Goal: Information Seeking & Learning: Learn about a topic

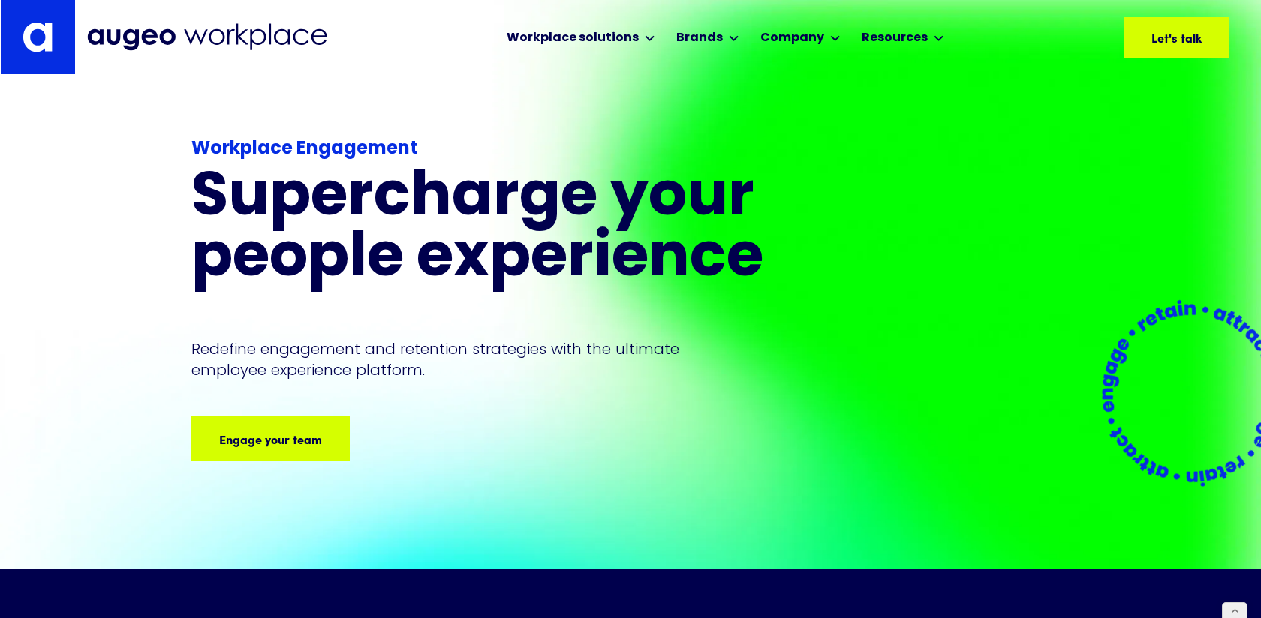
click at [639, 254] on h1 "Supercharge your people experience" at bounding box center [515, 230] width 648 height 122
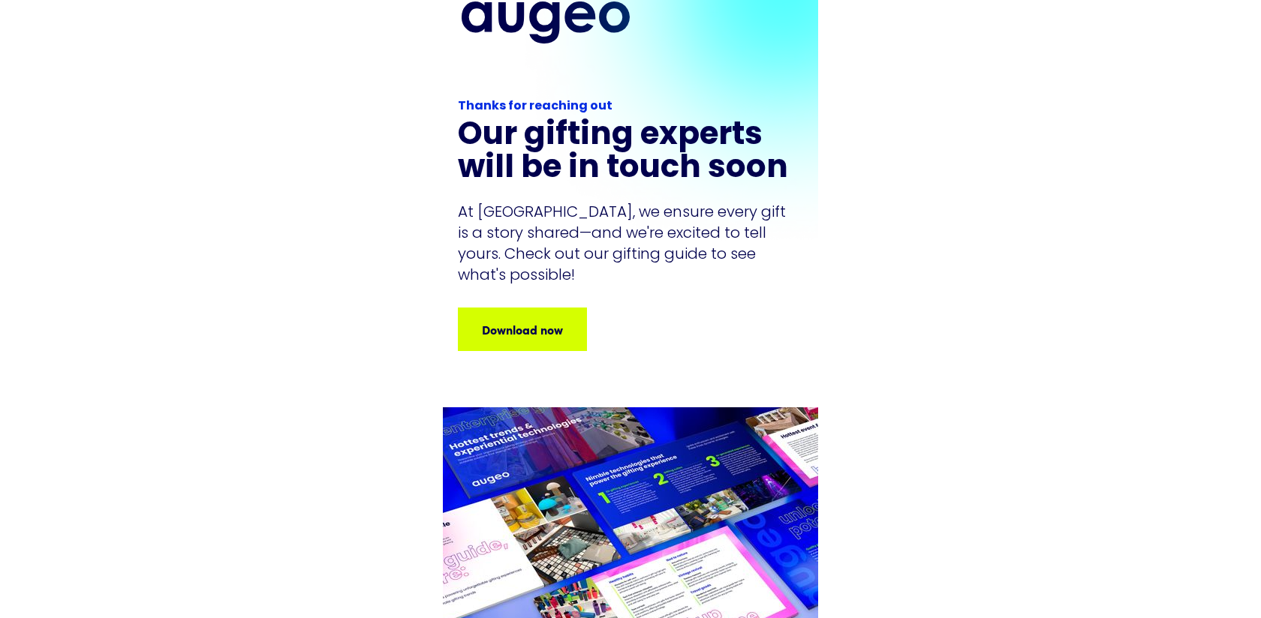
scroll to position [22, 0]
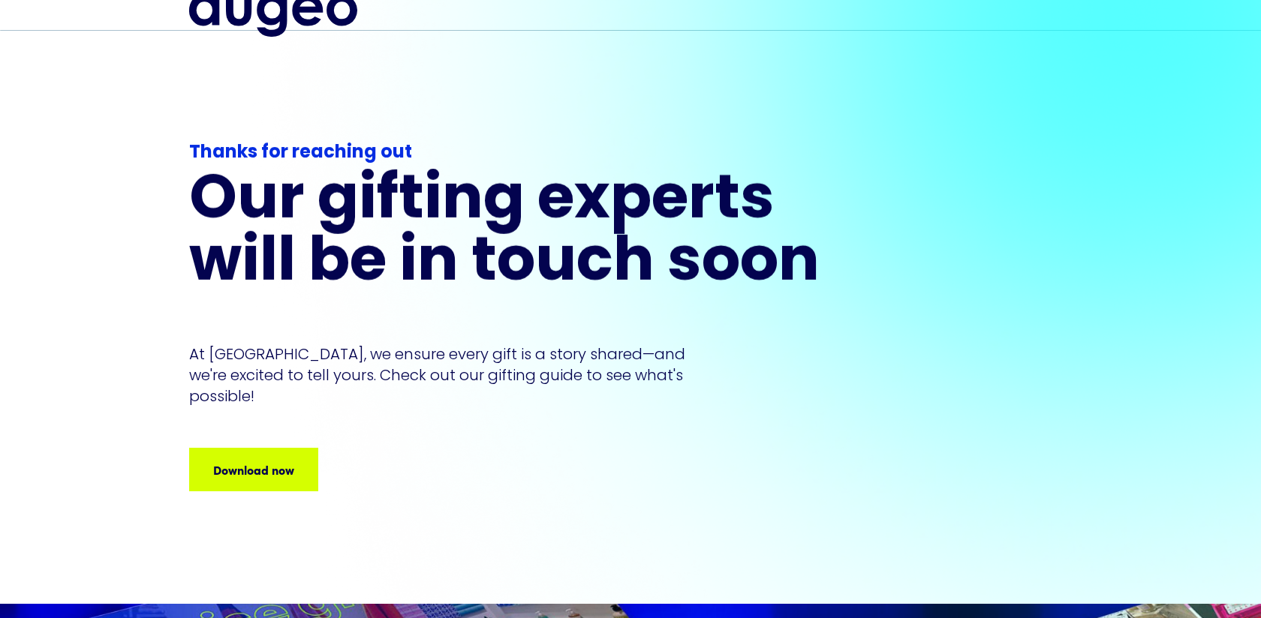
click at [359, 203] on h1 "Our gifting experts will be in touch soon" at bounding box center [515, 233] width 653 height 125
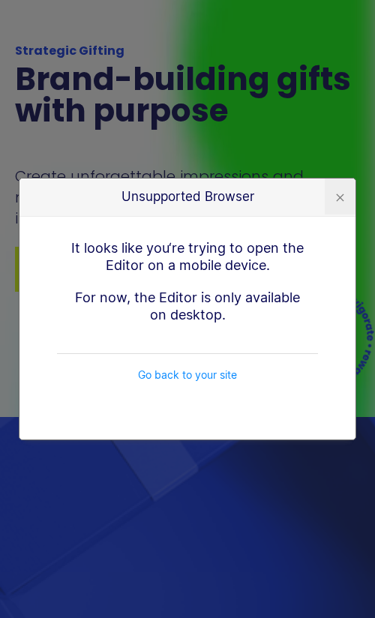
click at [341, 195] on div at bounding box center [340, 198] width 8 height 8
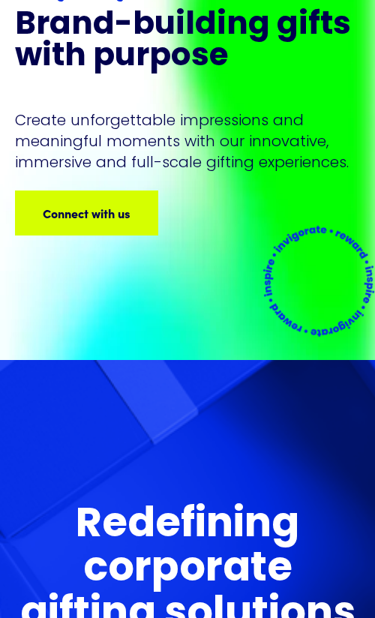
scroll to position [137, 0]
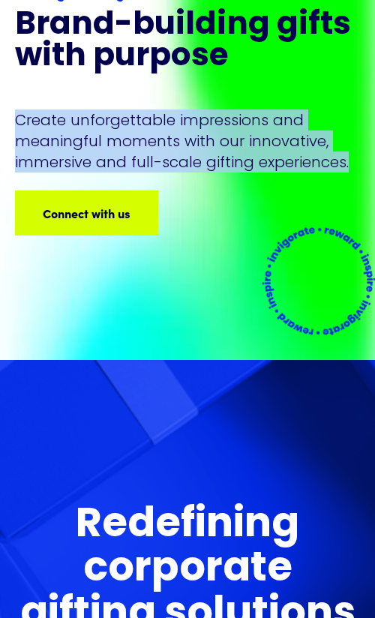
drag, startPoint x: 348, startPoint y: 162, endPoint x: 10, endPoint y: 126, distance: 340.3
click at [10, 126] on div "Strategic Gifting Brand-building gifts with purpose Create unforgettable impres…" at bounding box center [187, 135] width 375 height 452
click at [172, 57] on h1 "Brand-building gifts with purpose" at bounding box center [187, 42] width 345 height 63
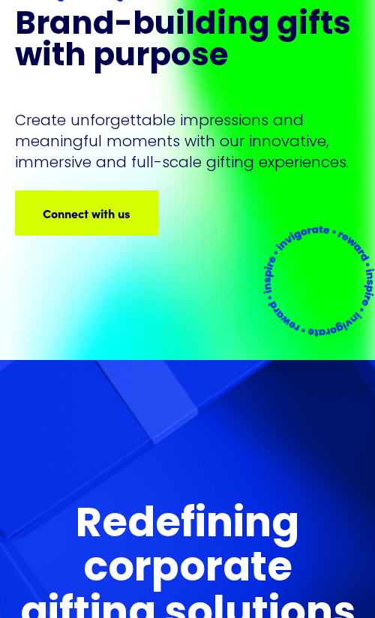
click at [172, 57] on h1 "Brand-building gifts with purpose" at bounding box center [187, 42] width 345 height 63
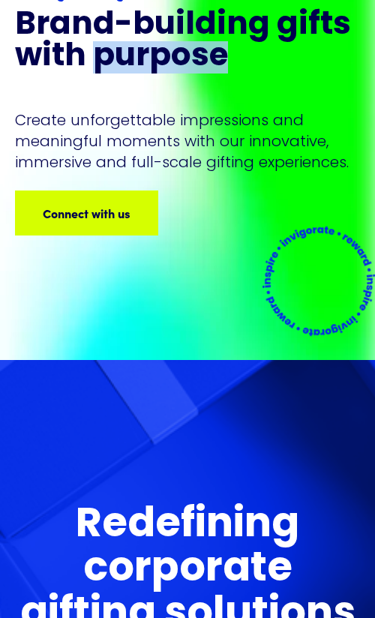
click at [172, 57] on h1 "Brand-building gifts with purpose" at bounding box center [187, 42] width 345 height 63
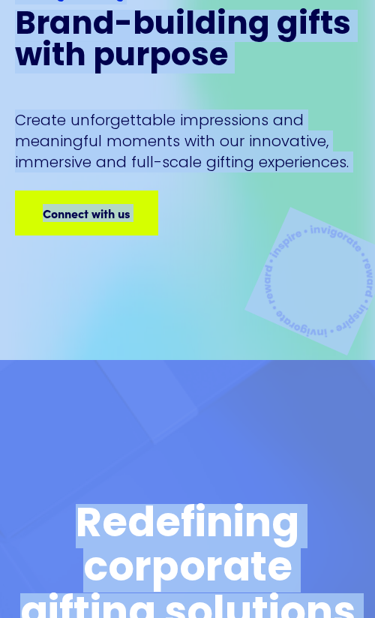
copy div "Loremipsumdo sitametco Adipisc & Elits Doeiusmodte Incididun Utlabor Etdolo Mag…"
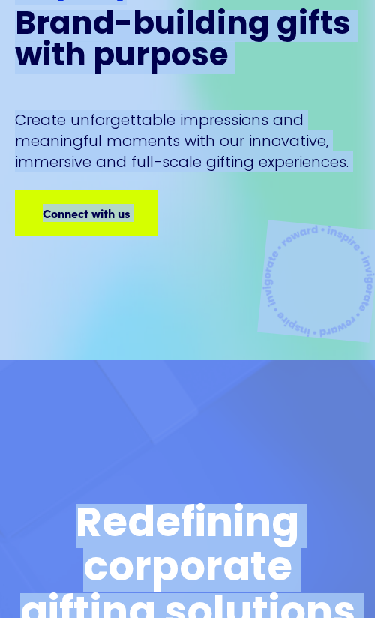
click at [179, 137] on p "Create unforgettable impressions and meaningful moments with our innovative, im…" at bounding box center [187, 141] width 345 height 63
